Goal: Information Seeking & Learning: Learn about a topic

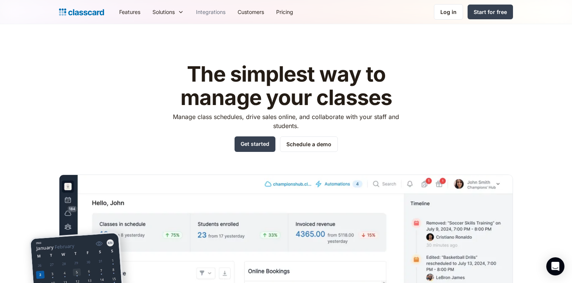
click at [201, 17] on link "Integrations" at bounding box center [211, 11] width 42 height 17
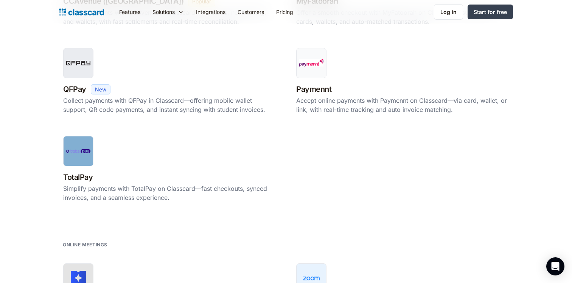
scroll to position [697, 0]
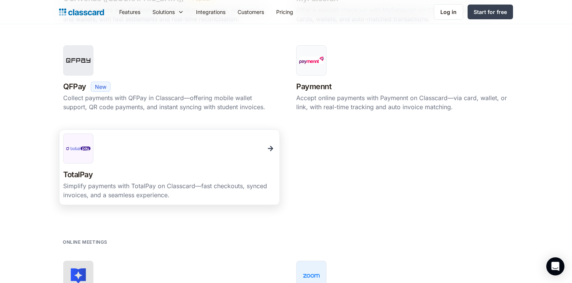
click at [88, 157] on div at bounding box center [78, 149] width 30 height 30
